Goal: Use online tool/utility: Utilize a website feature to perform a specific function

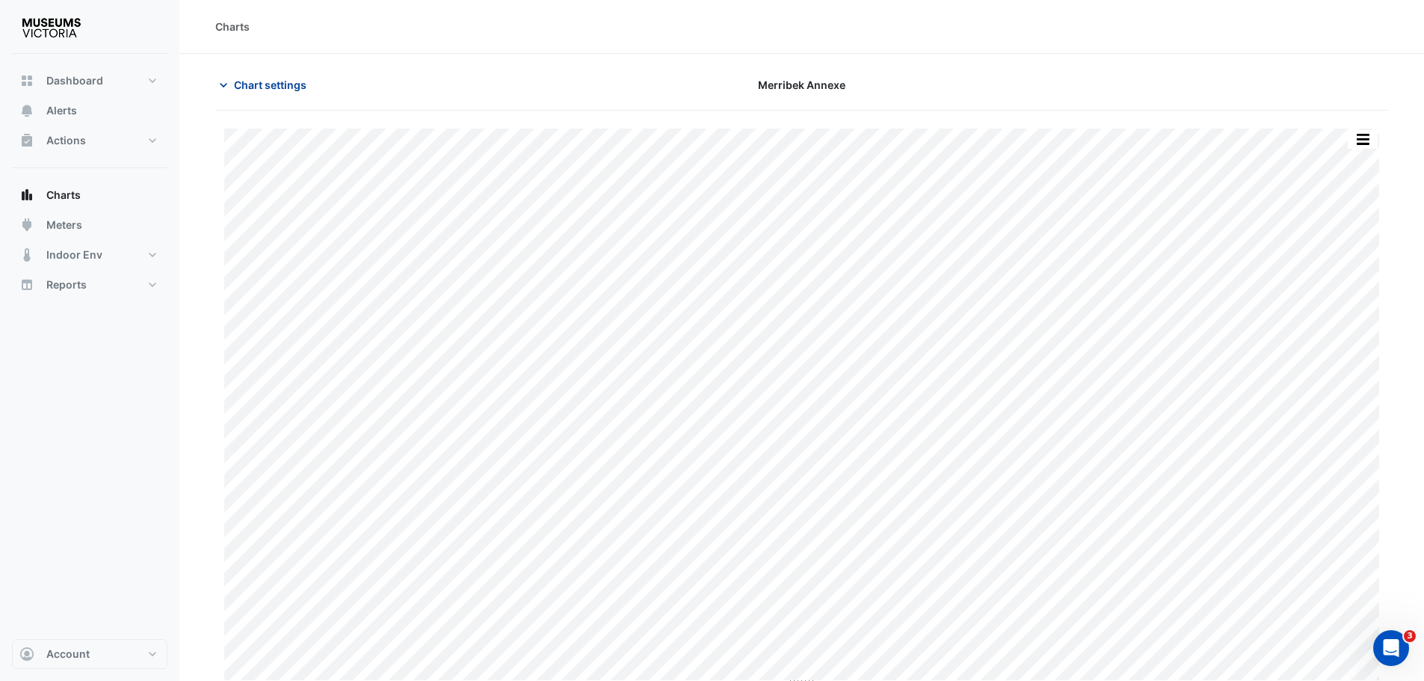
click at [285, 84] on span "Chart settings" at bounding box center [270, 85] width 73 height 16
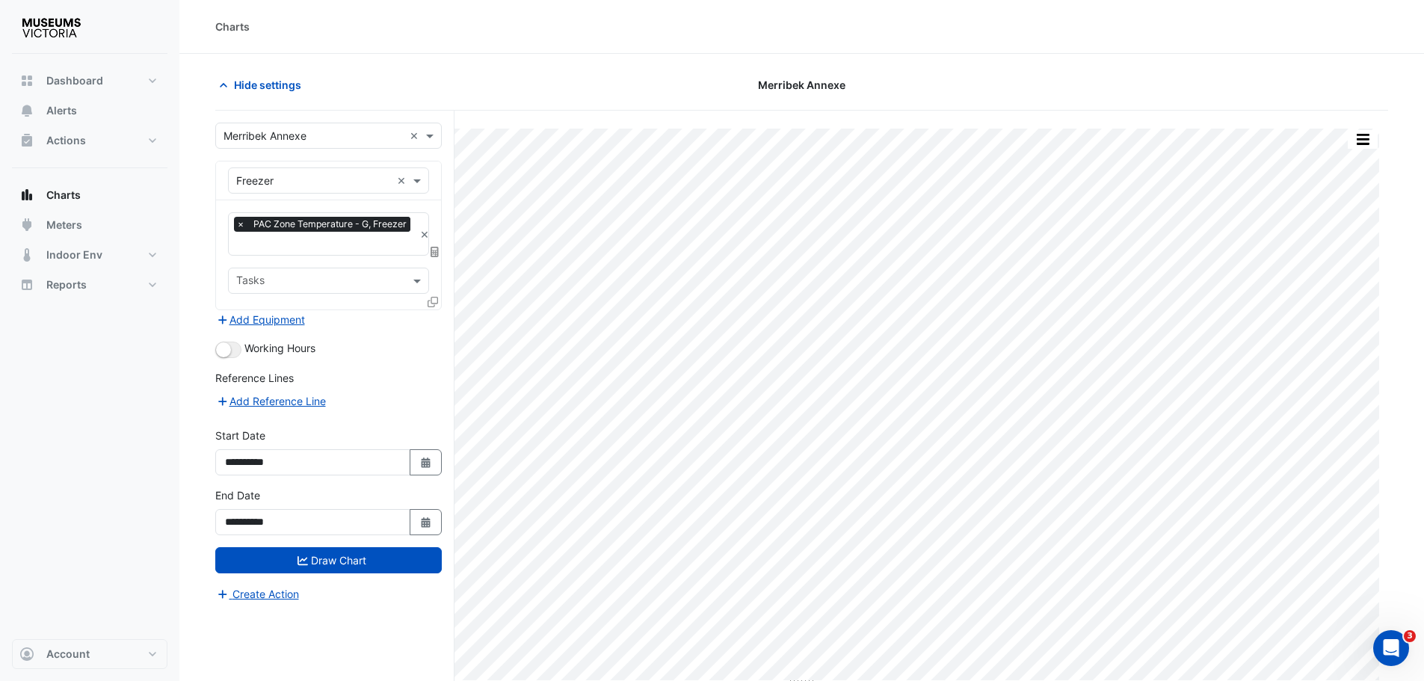
click at [271, 132] on input "text" at bounding box center [314, 137] width 180 height 16
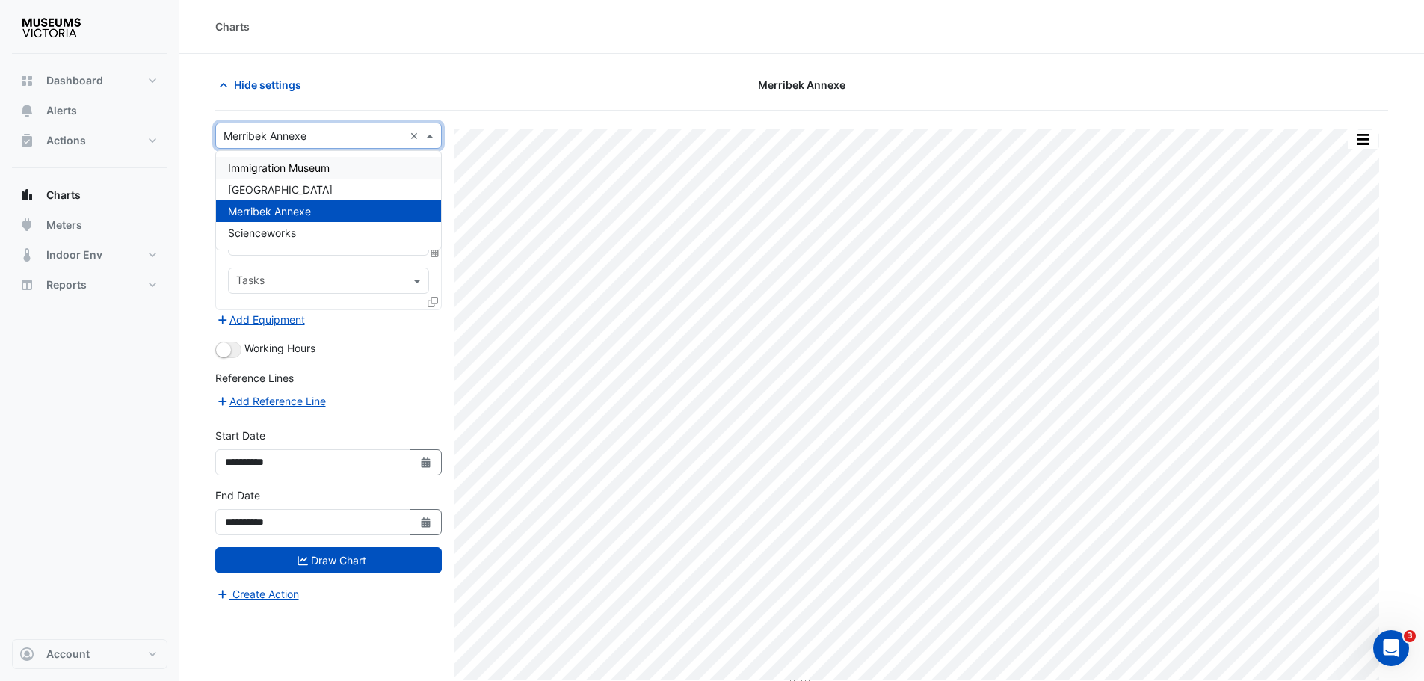
click at [277, 166] on span "Immigration Museum" at bounding box center [279, 168] width 102 height 13
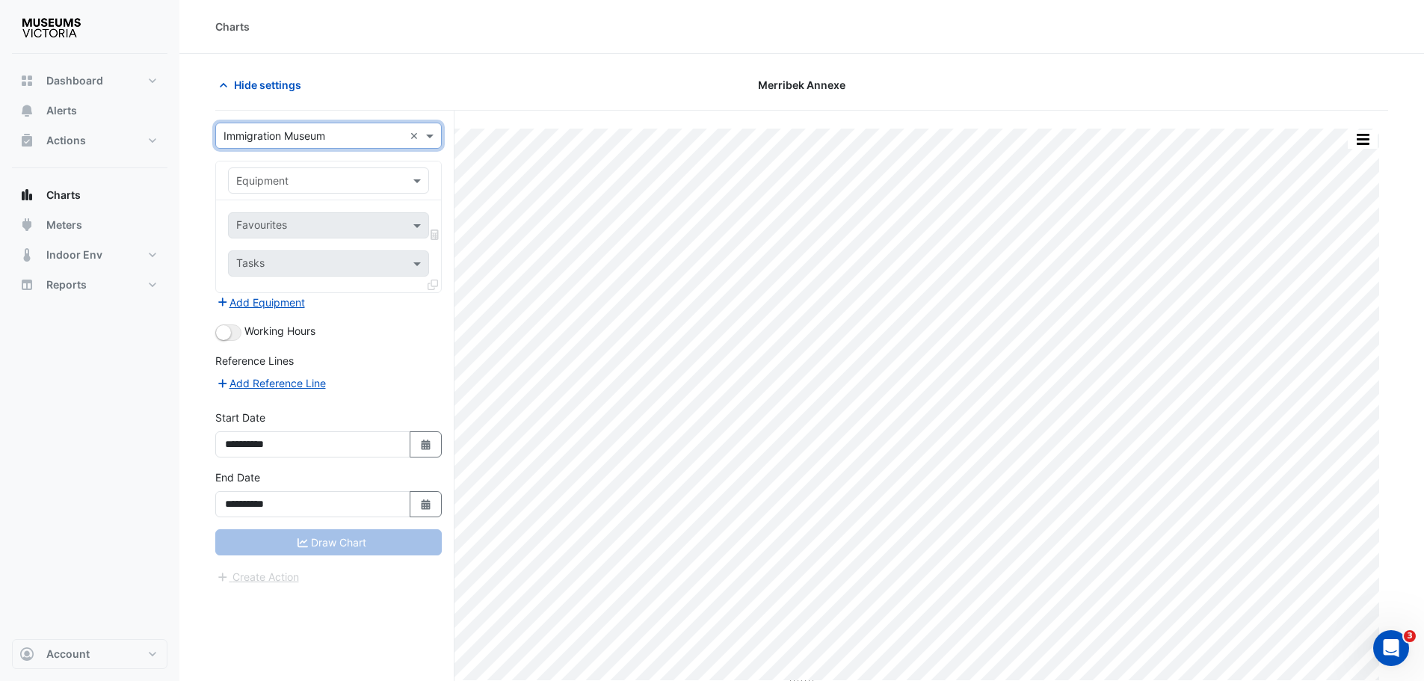
click at [283, 181] on input "text" at bounding box center [313, 181] width 155 height 16
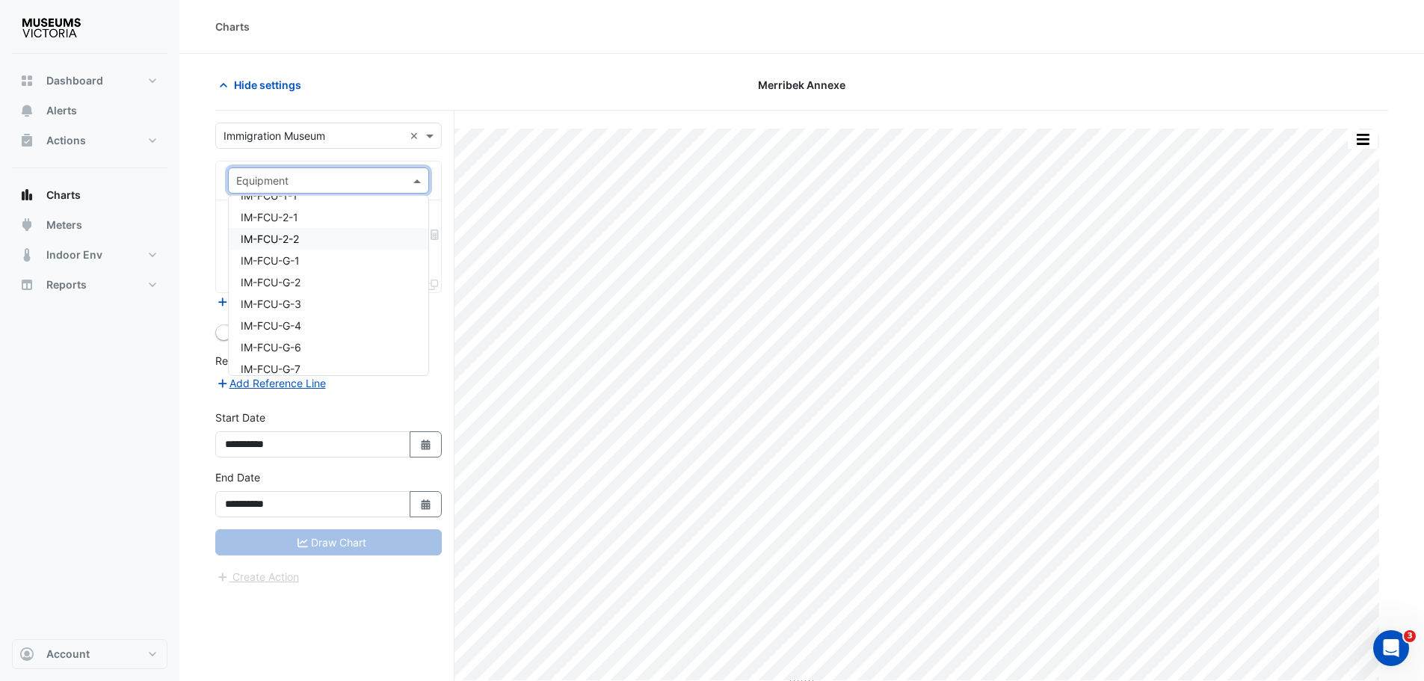
scroll to position [598, 0]
click at [281, 226] on span "IM-FCU-1-1" at bounding box center [269, 221] width 57 height 13
click at [331, 230] on input "text" at bounding box center [319, 227] width 167 height 16
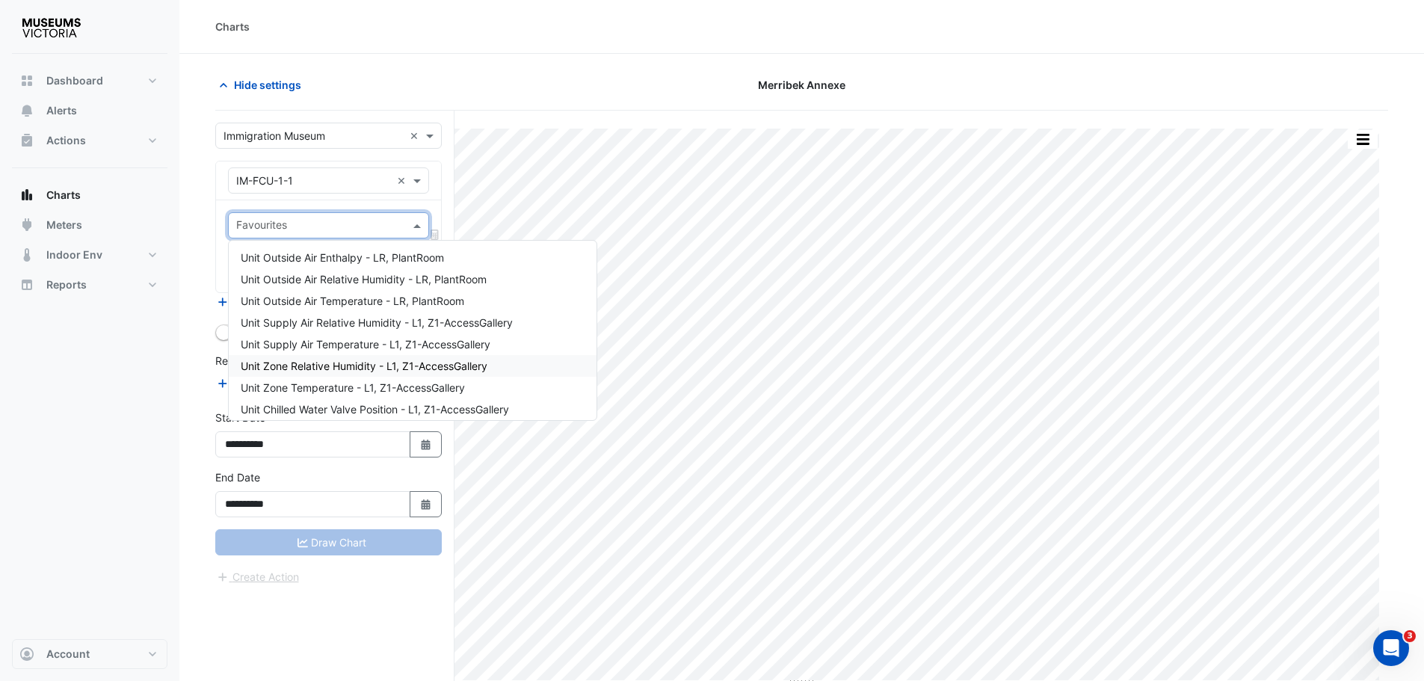
click at [325, 362] on span "Unit Zone Relative Humidity - L1, Z1-AccessGallery" at bounding box center [364, 366] width 247 height 13
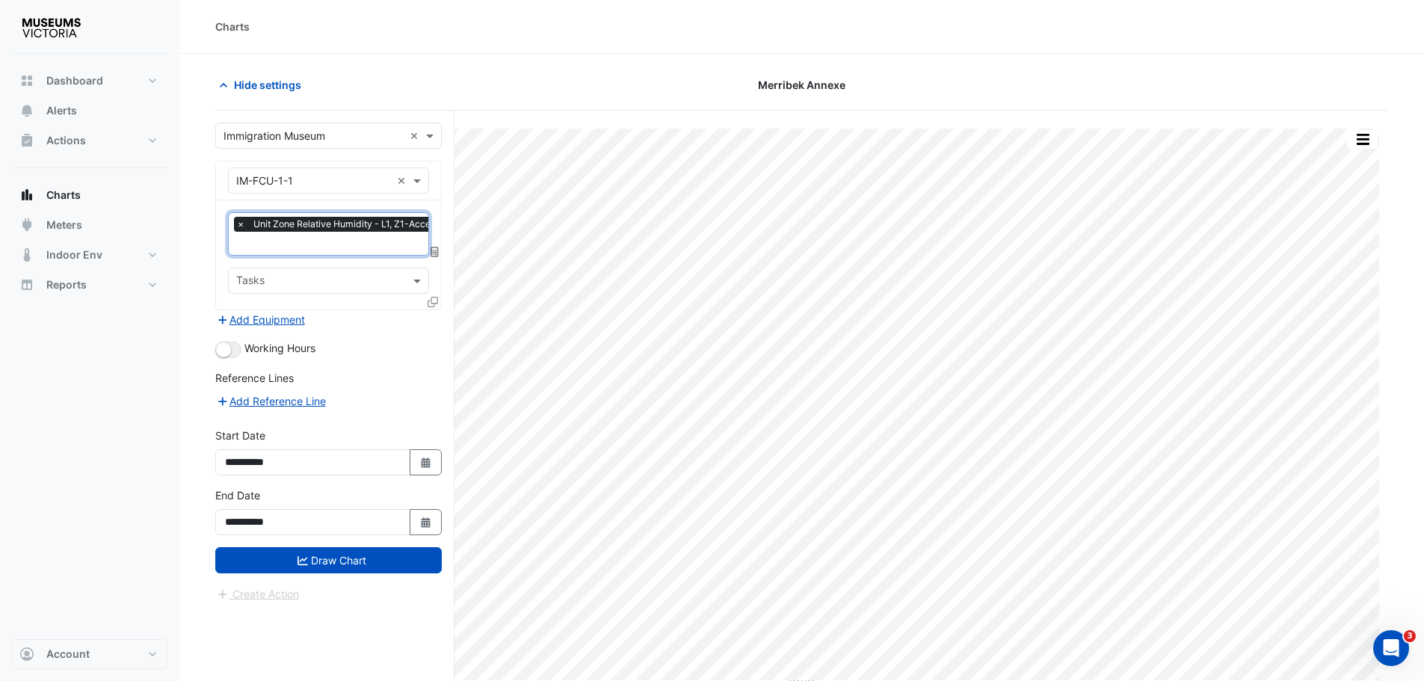
click at [324, 244] on input "text" at bounding box center [357, 245] width 242 height 16
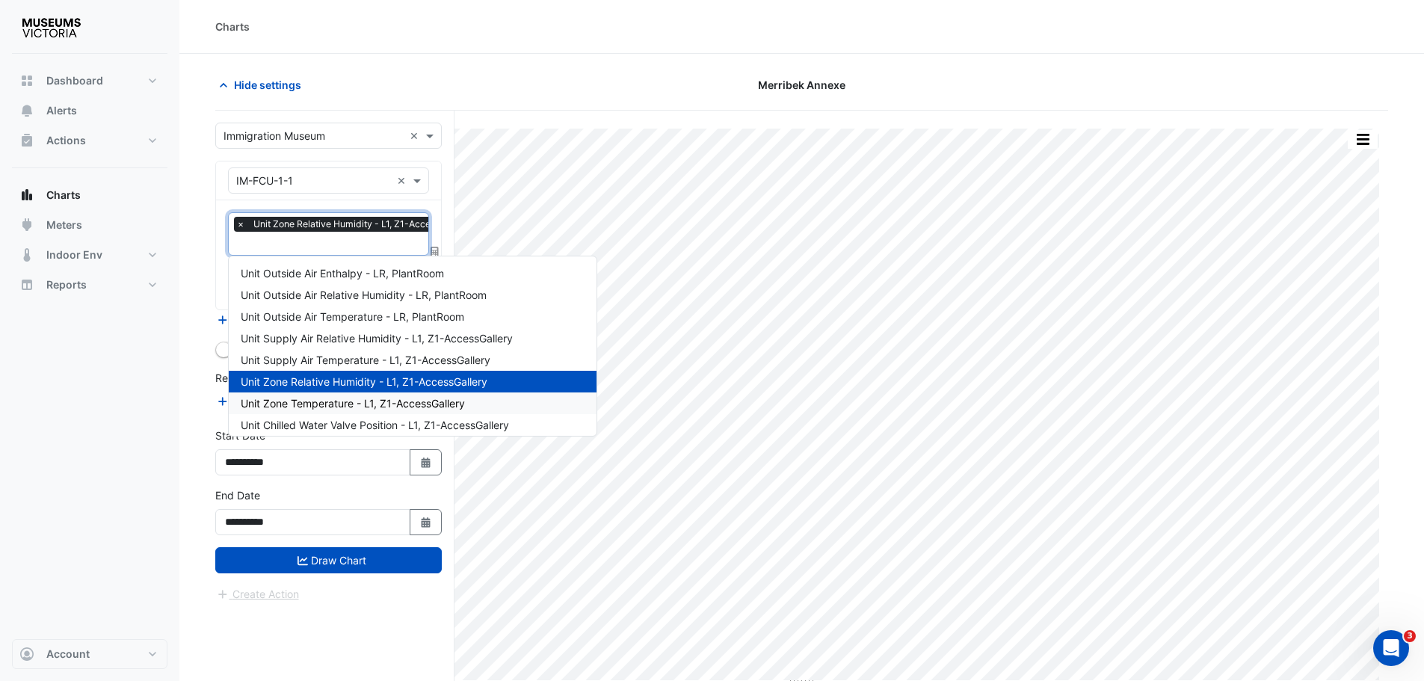
click at [310, 396] on div "Unit Zone Temperature - L1, Z1-AccessGallery" at bounding box center [413, 404] width 368 height 22
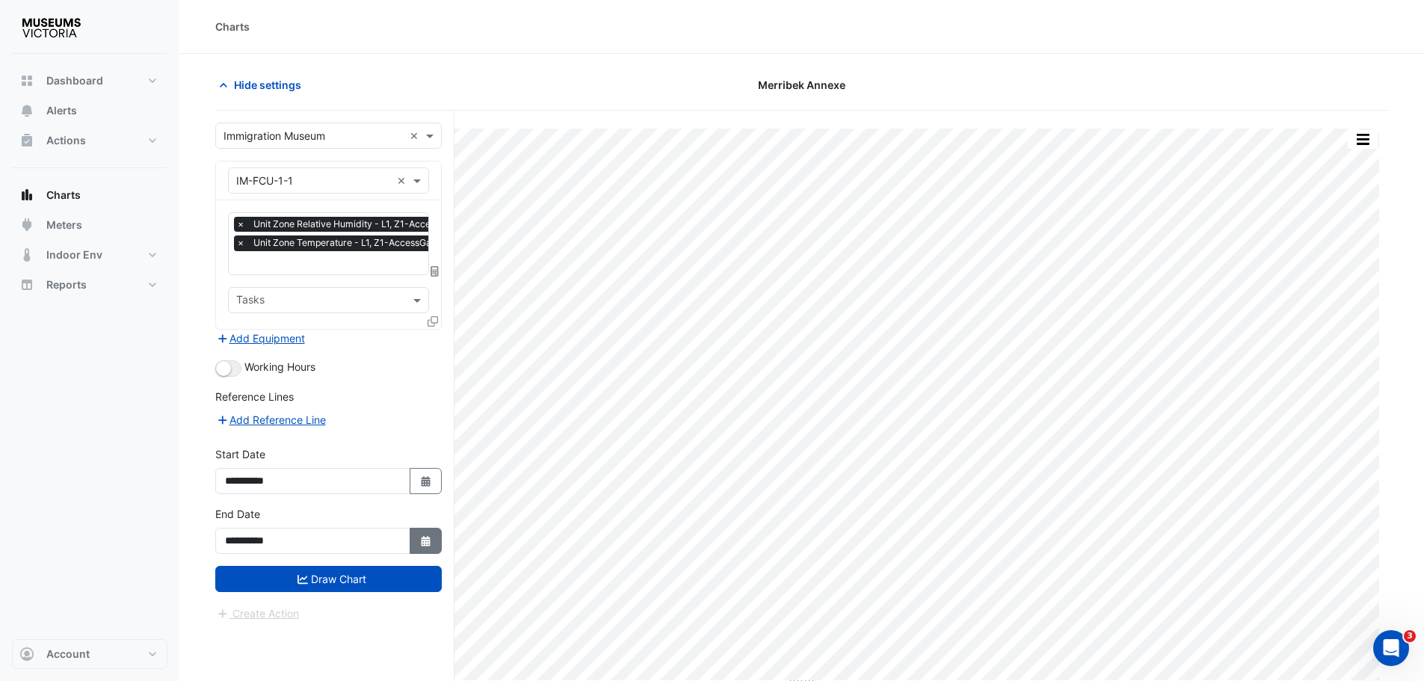
click at [438, 538] on button "Select Date" at bounding box center [426, 541] width 33 height 26
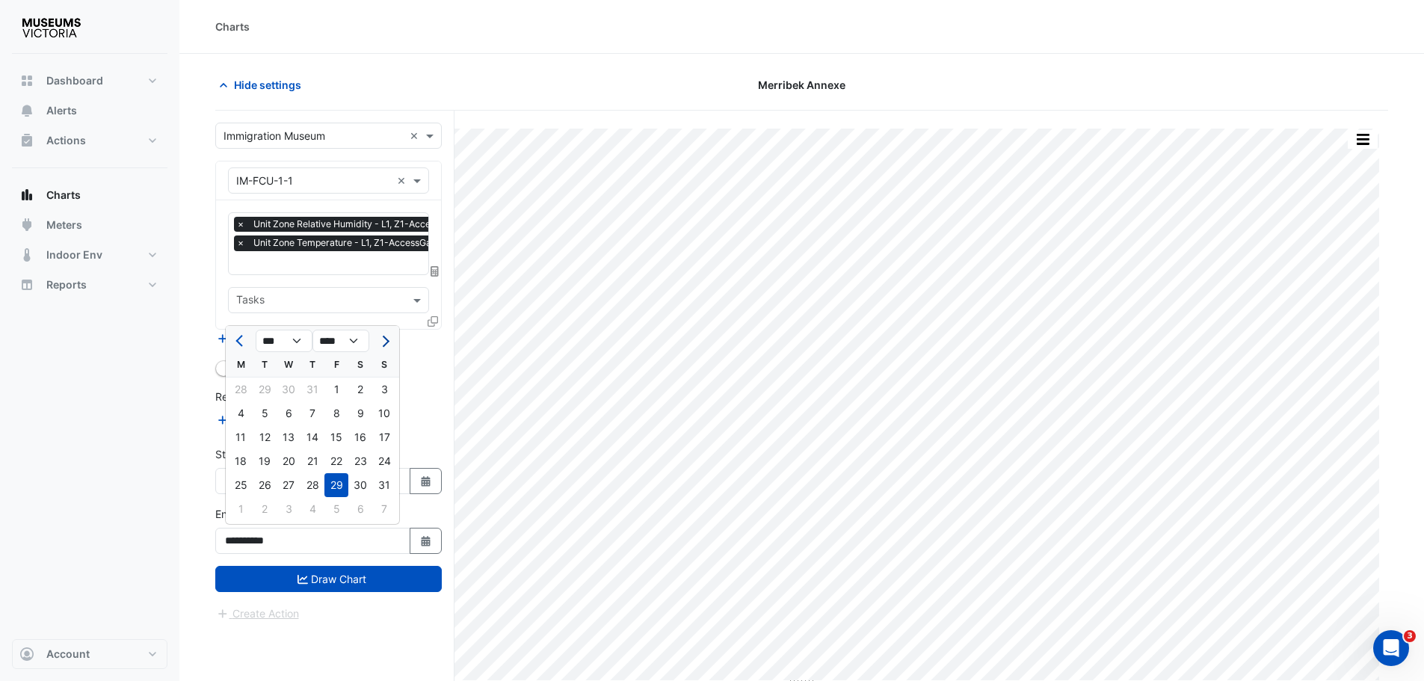
click at [387, 345] on button "Next month" at bounding box center [384, 341] width 18 height 24
select select "*"
click at [264, 409] on div "9" at bounding box center [265, 414] width 24 height 24
type input "**********"
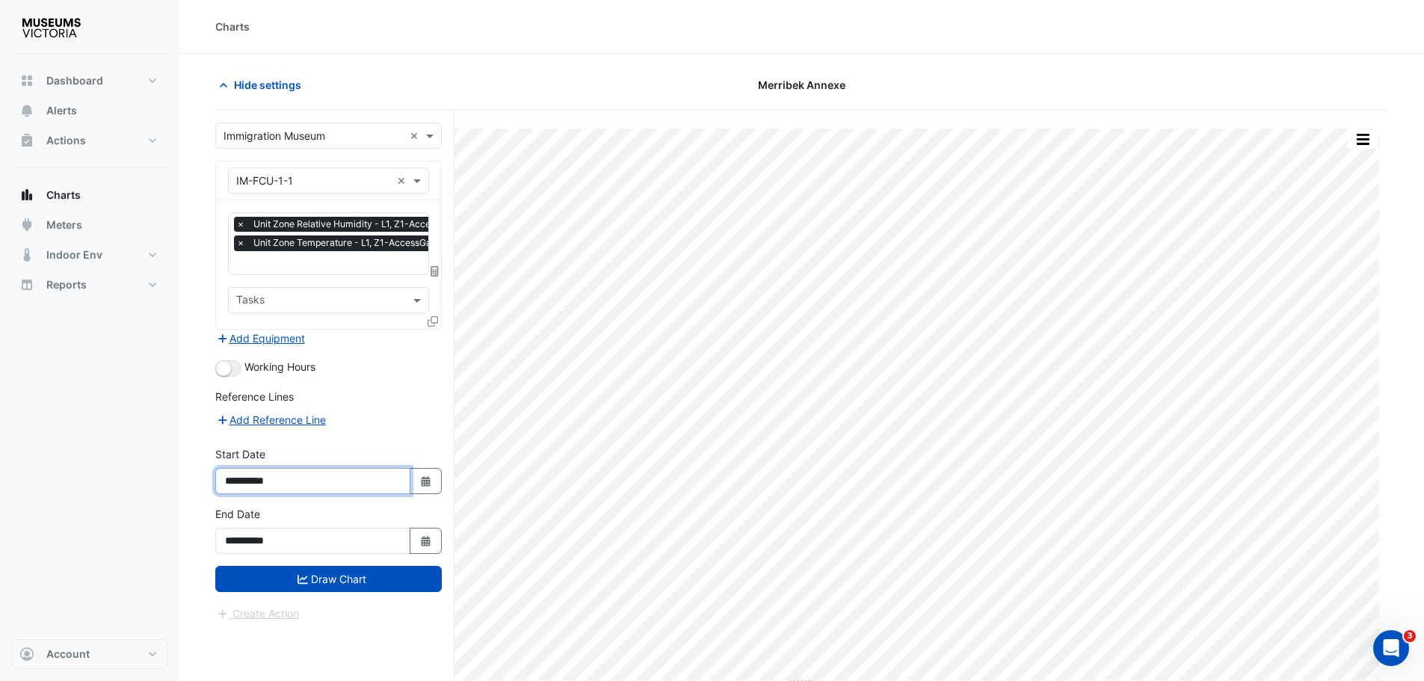
click at [408, 488] on input "**********" at bounding box center [312, 481] width 195 height 26
click at [425, 484] on icon "Select Date" at bounding box center [425, 481] width 13 height 10
select select "*"
select select "****"
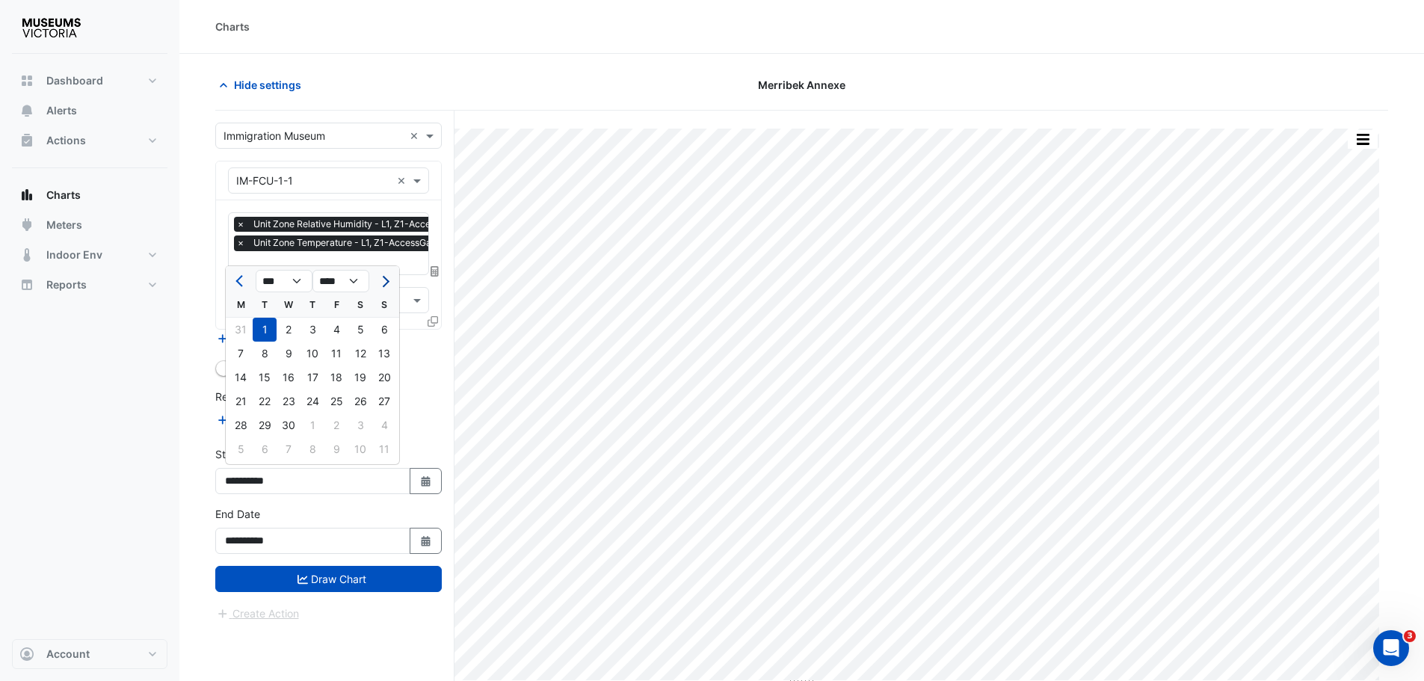
click at [376, 279] on button "Next month" at bounding box center [384, 281] width 18 height 24
select select "*"
click at [271, 336] on div "1" at bounding box center [265, 330] width 24 height 24
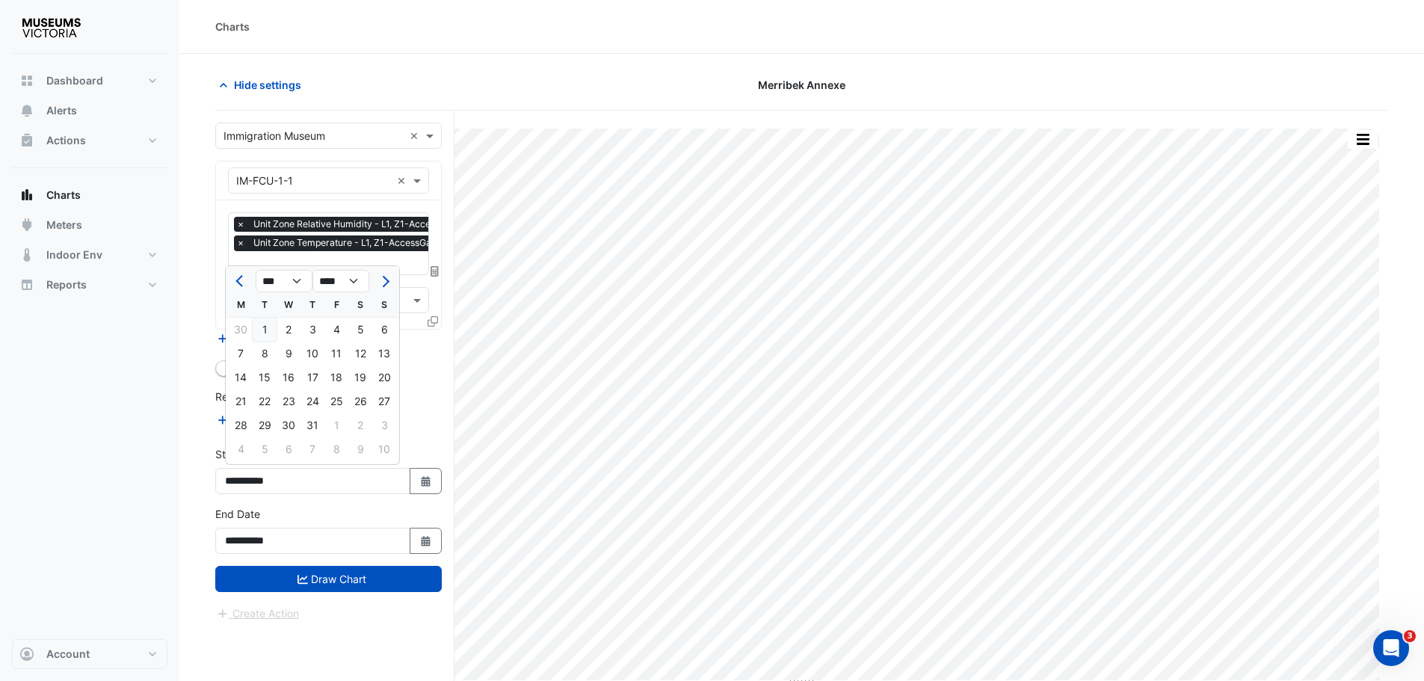
type input "**********"
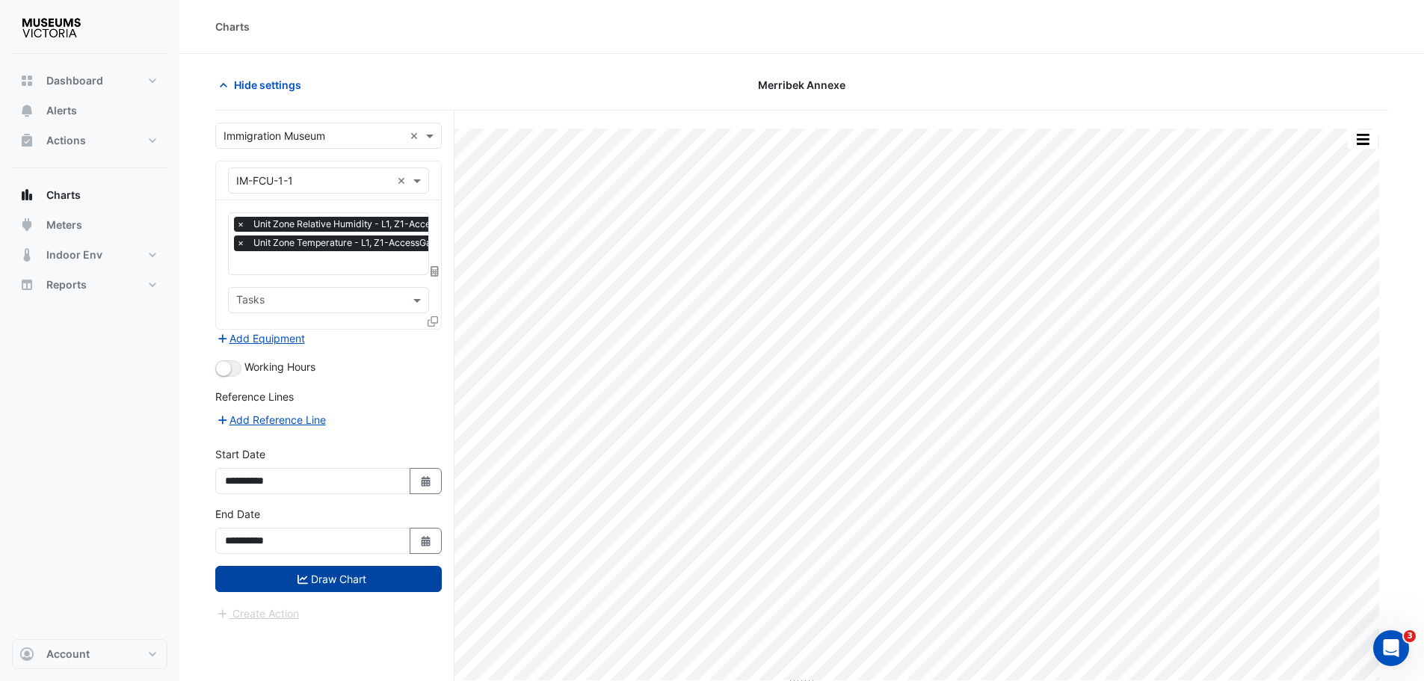
click at [310, 578] on button "Draw Chart" at bounding box center [328, 579] width 227 height 26
